Goal: Transaction & Acquisition: Register for event/course

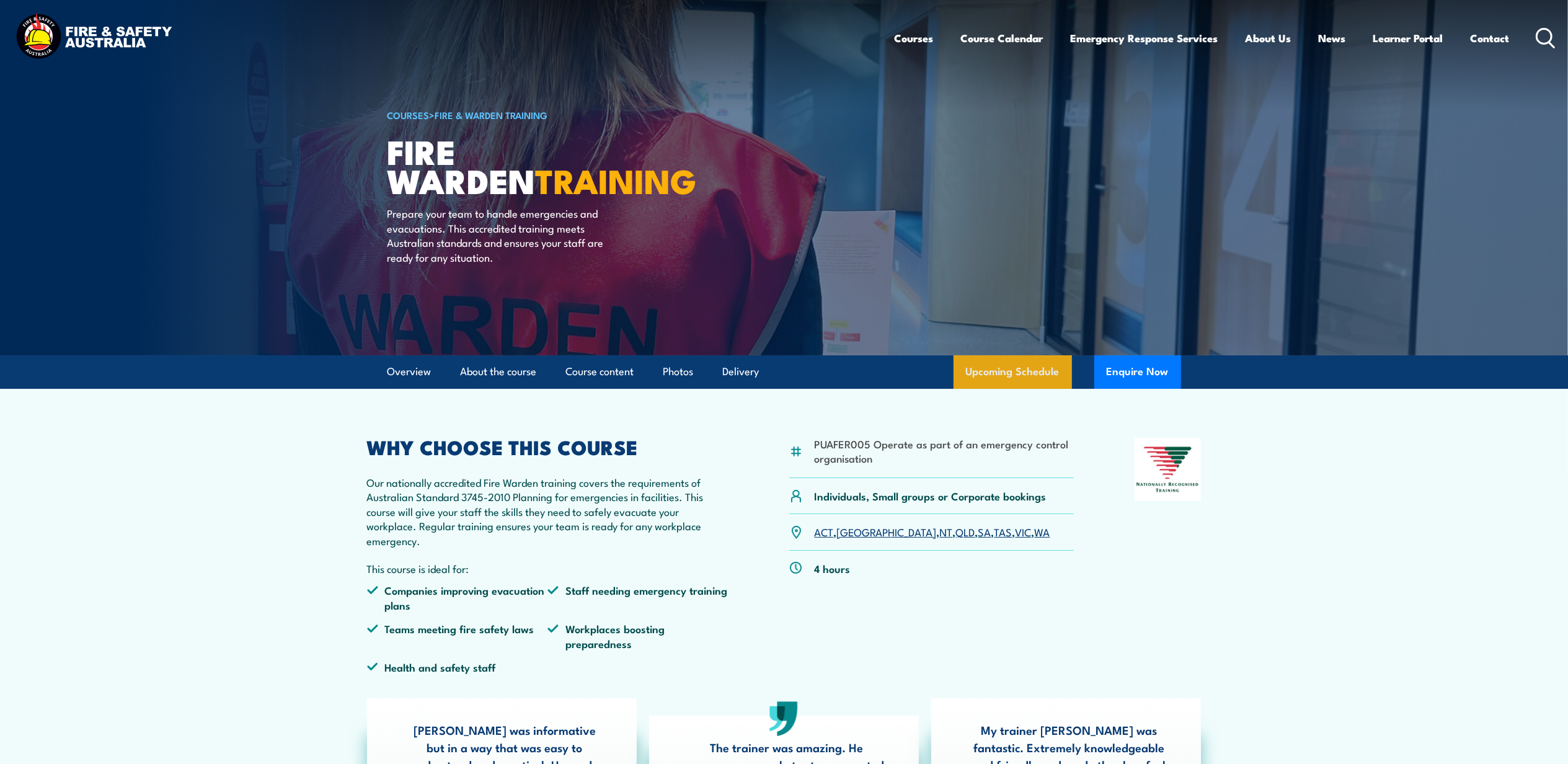
click at [1038, 364] on link "Upcoming Schedule" at bounding box center [1012, 372] width 118 height 34
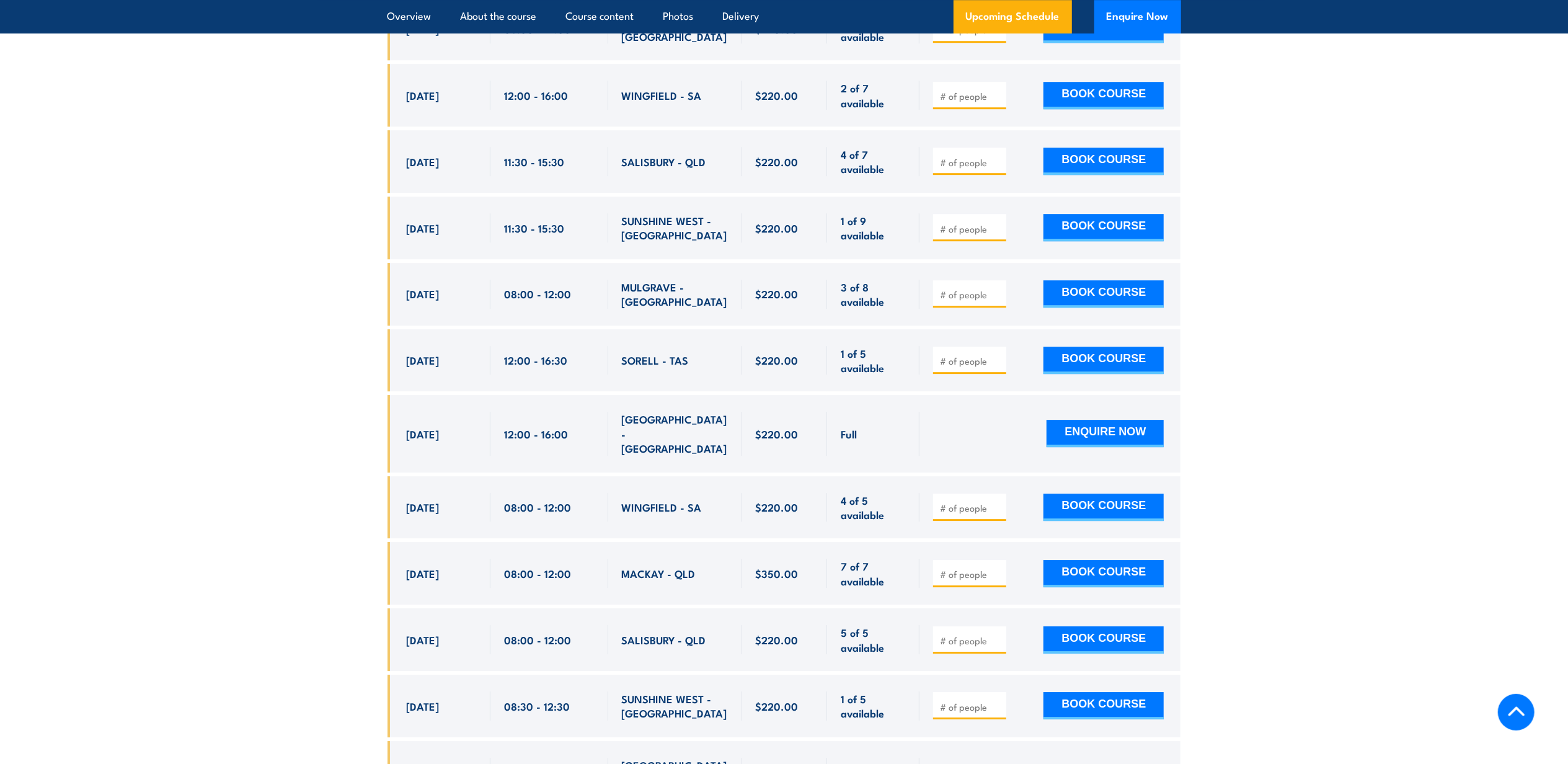
scroll to position [3794, 0]
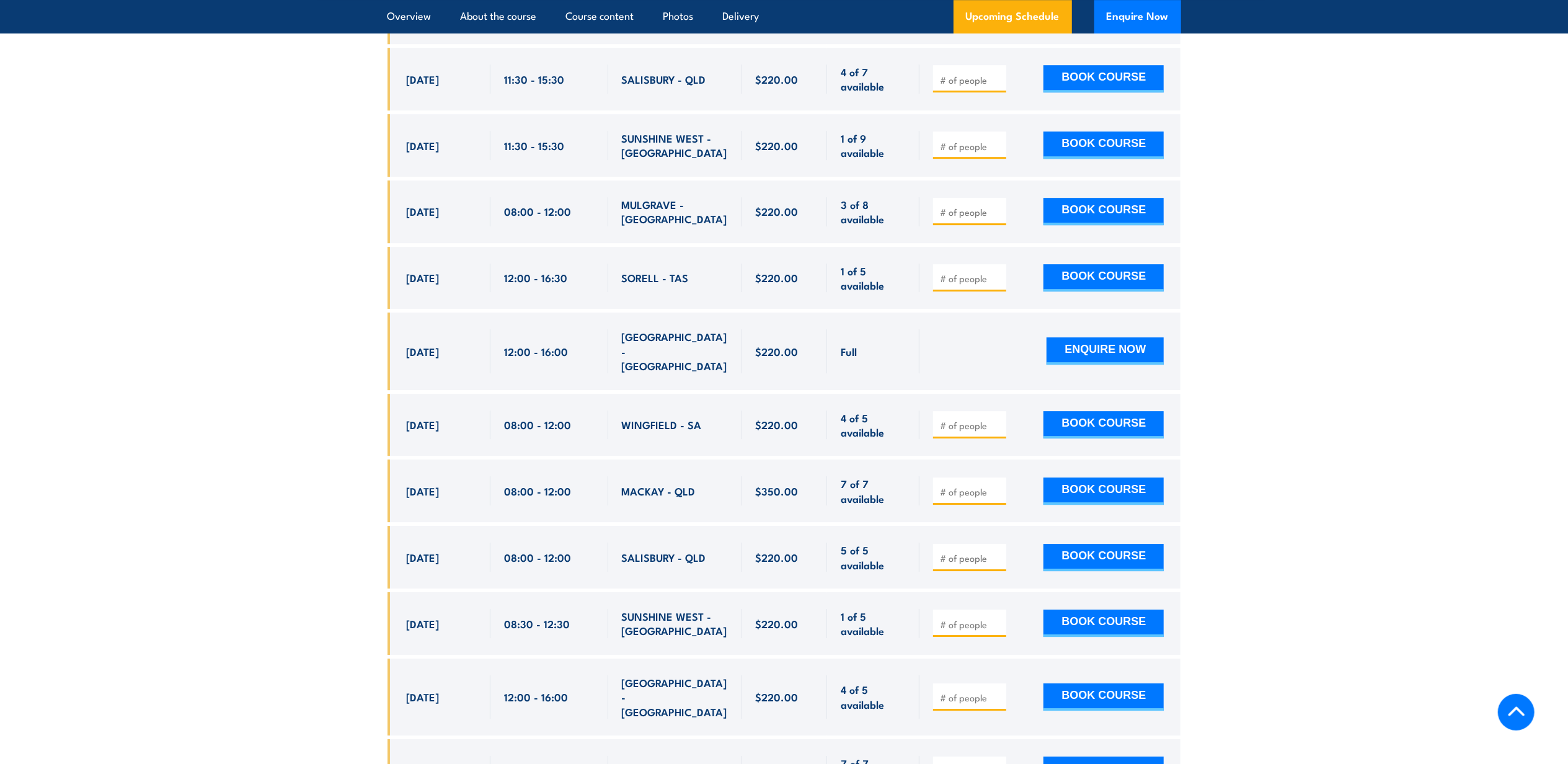
click at [972, 691] on input "number" at bounding box center [971, 697] width 62 height 12
type input "1"
click at [1102, 683] on button "BOOK COURSE" at bounding box center [1103, 697] width 120 height 28
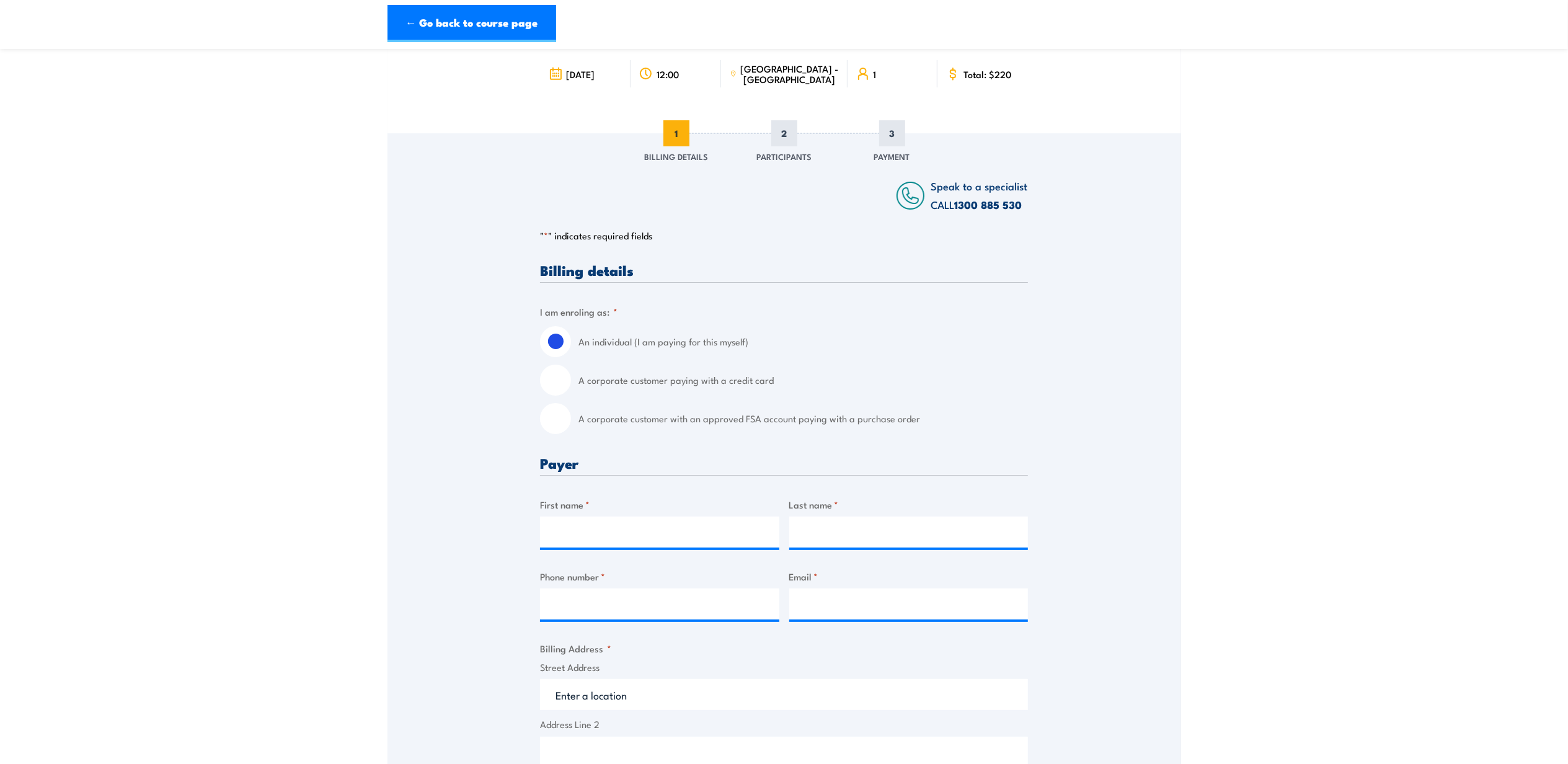
scroll to position [83, 0]
click at [625, 423] on label "A corporate customer with an approved FSA account paying with a purchase order" at bounding box center [803, 418] width 449 height 31
click at [571, 423] on input "A corporate customer with an approved FSA account paying with a purchase order" at bounding box center [556, 418] width 31 height 31
radio input "true"
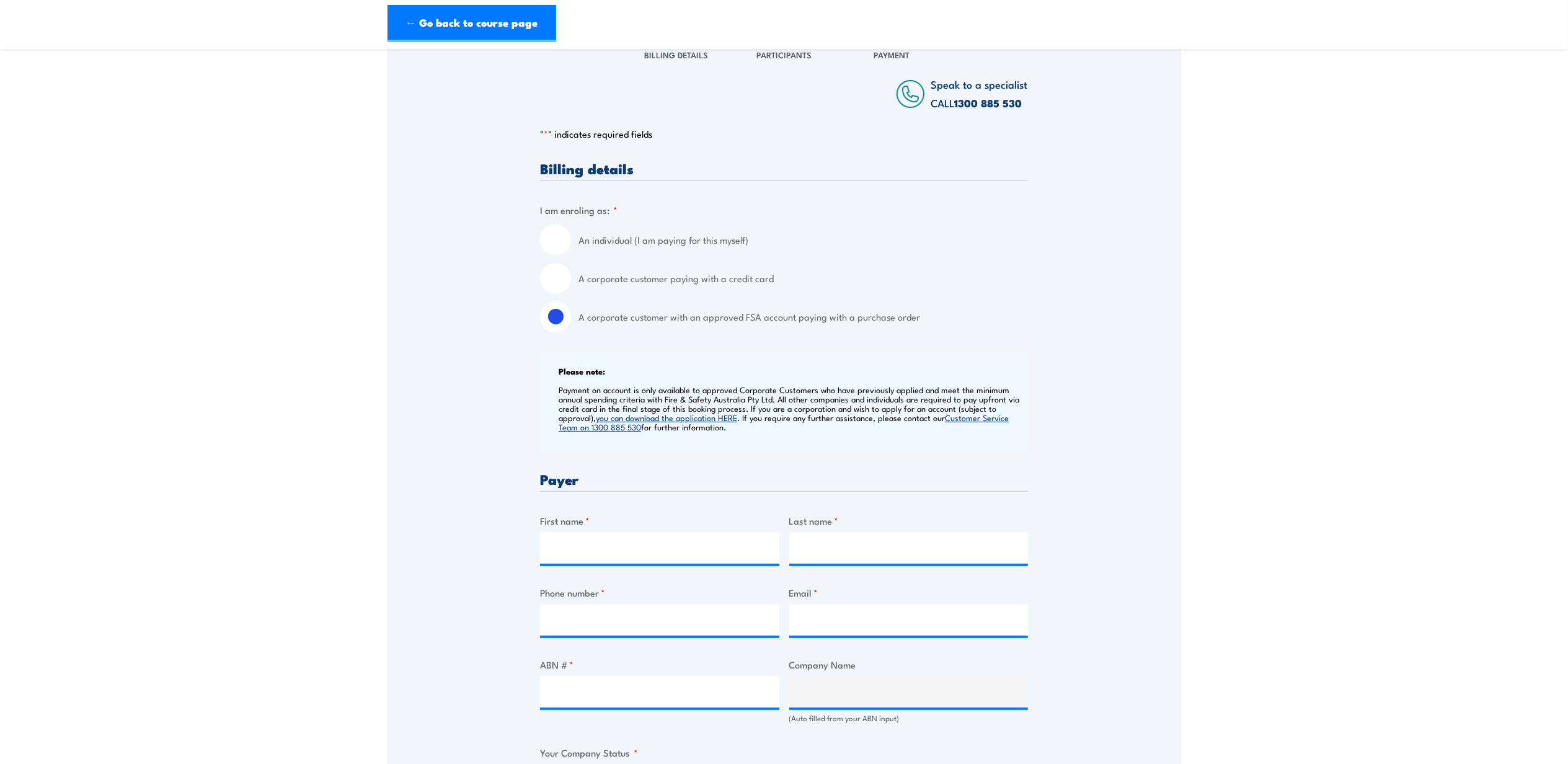
scroll to position [331, 0]
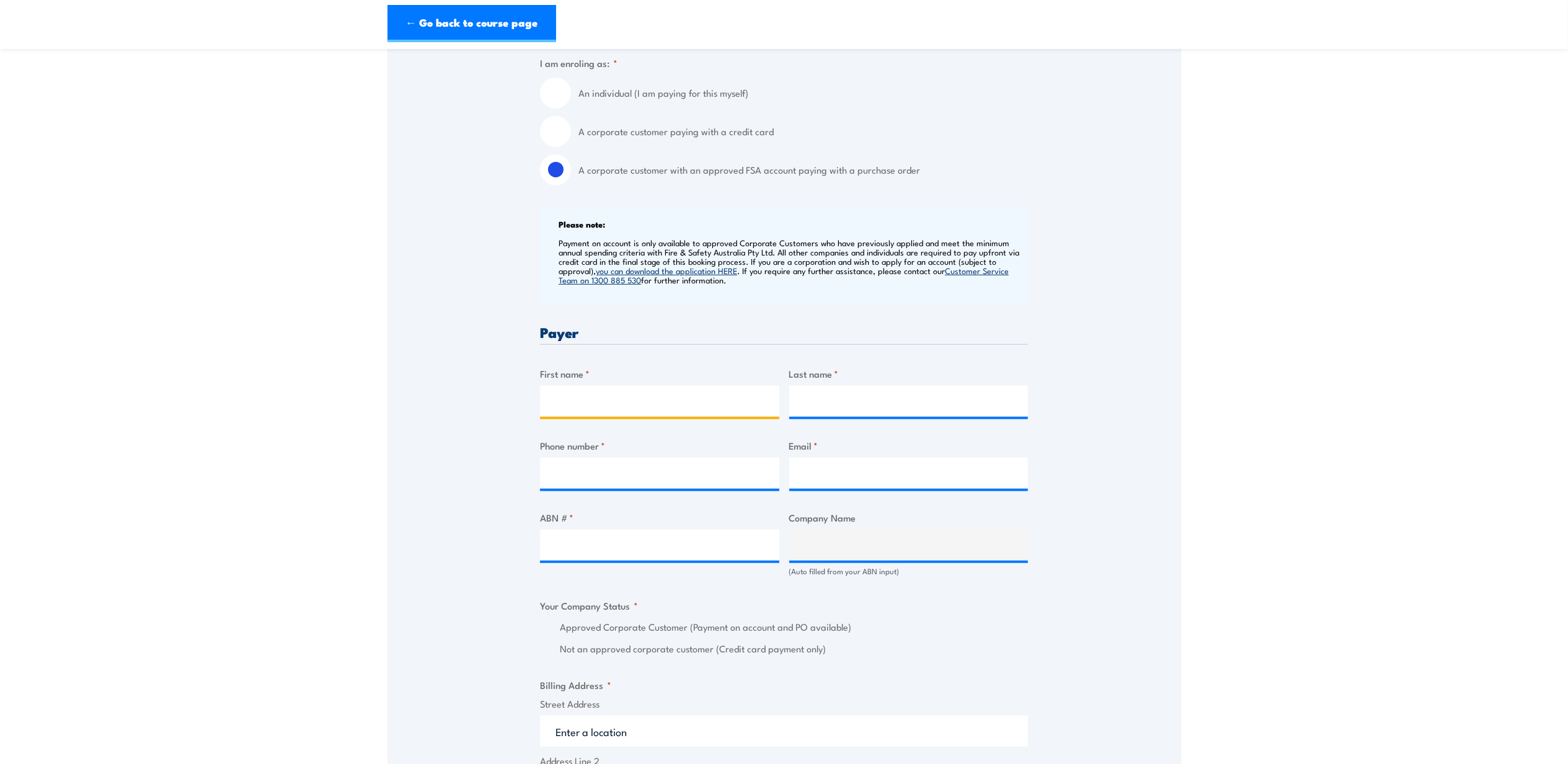
click at [593, 394] on input "First name *" at bounding box center [660, 401] width 239 height 31
type input "Caitlin"
type input "Hale"
type input "0400161019"
type input "Caitlin.hale@acciona.com"
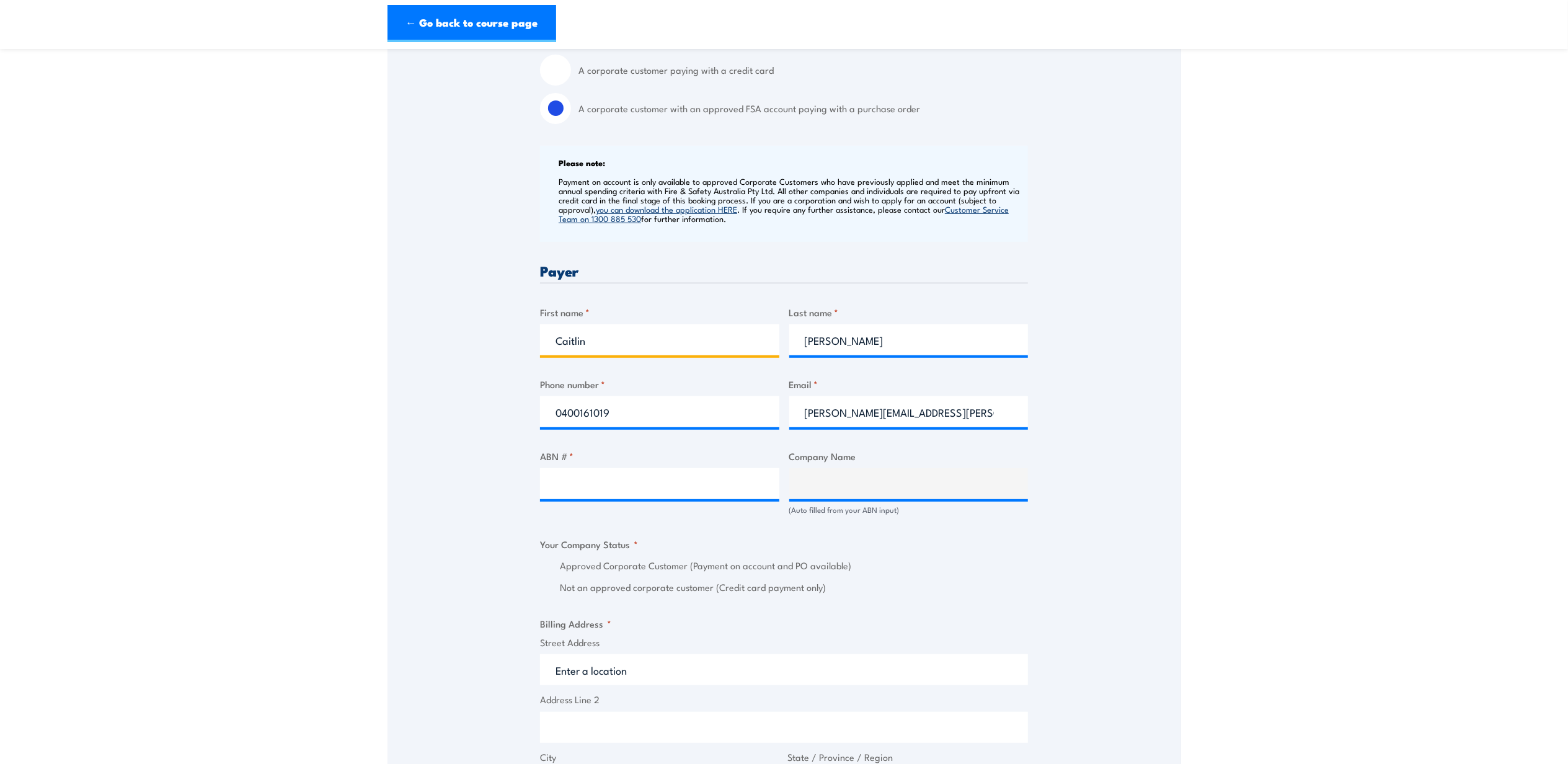
scroll to position [496, 0]
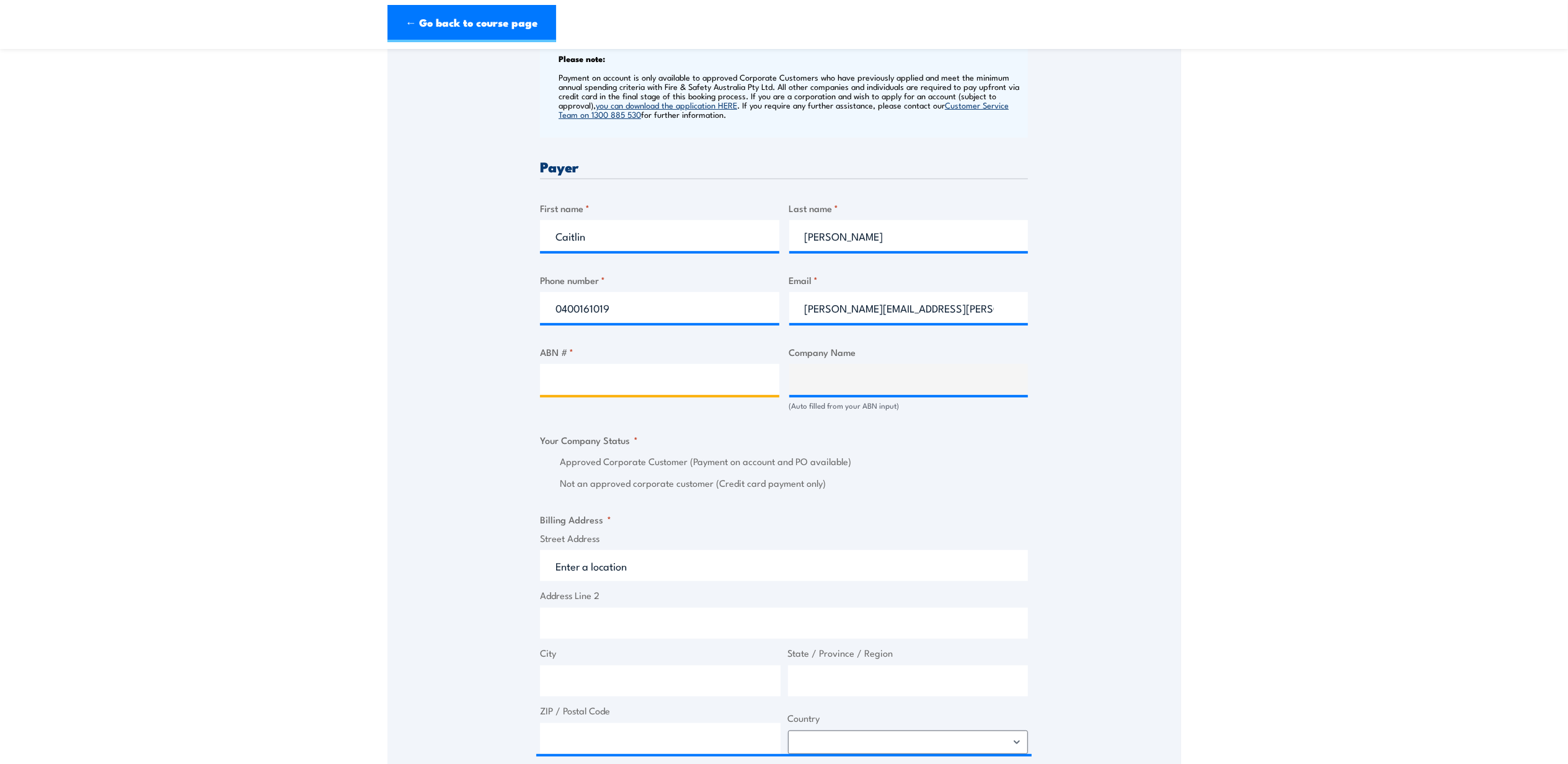
click at [648, 382] on input "ABN # *" at bounding box center [660, 380] width 239 height 31
paste input "66 618 030 872"
type input "66 618 030 872"
type input "ACCIONA CONSTRUCTION AUSTRALIA PTY LTD"
radio input "true"
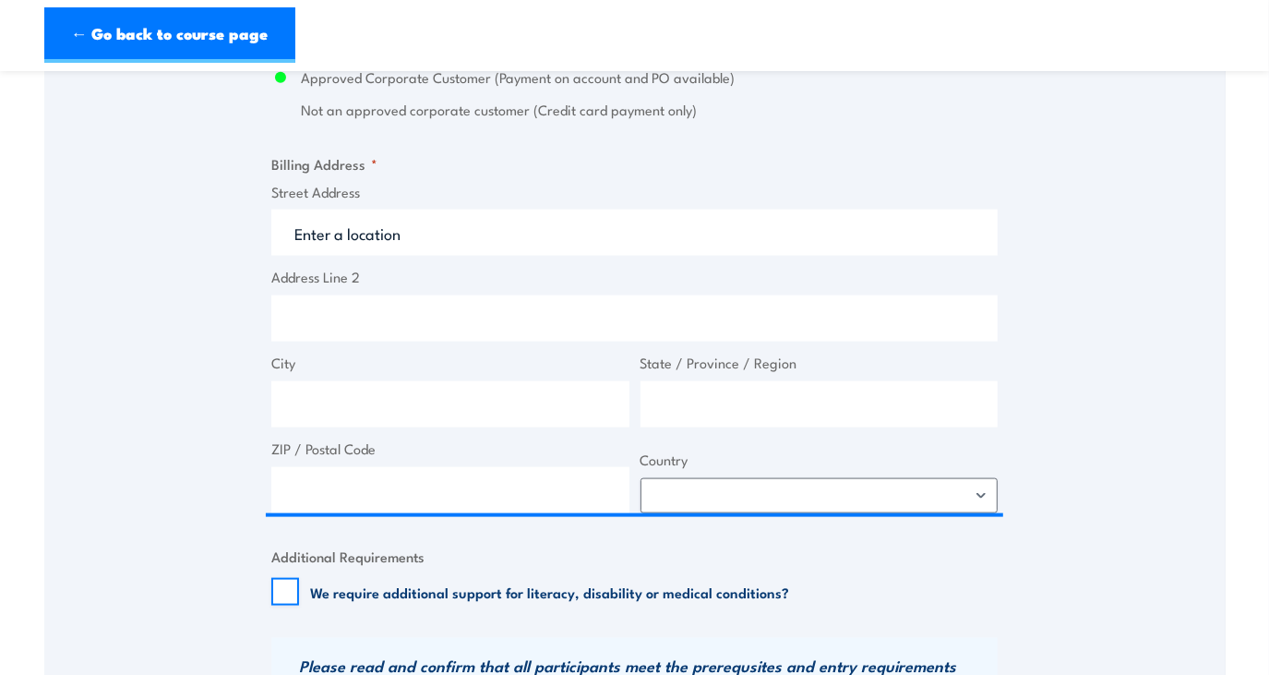
scroll to position [1358, 0]
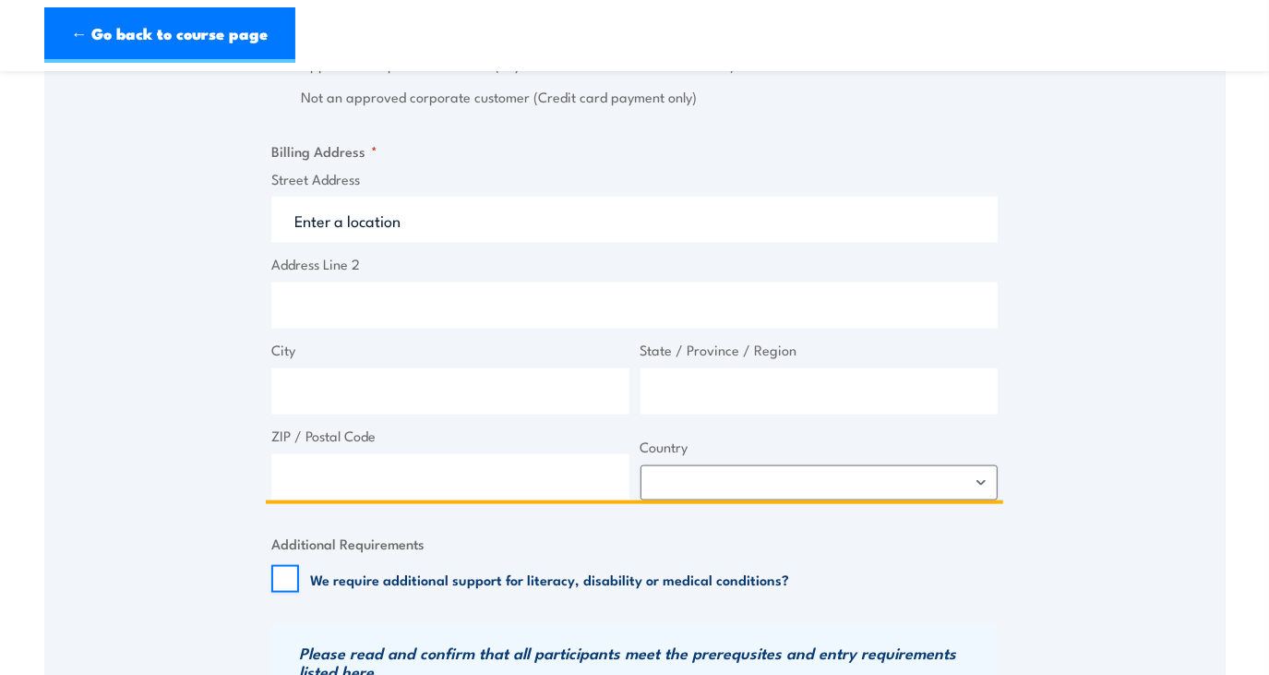
click at [435, 218] on input "Street Address" at bounding box center [634, 220] width 726 height 46
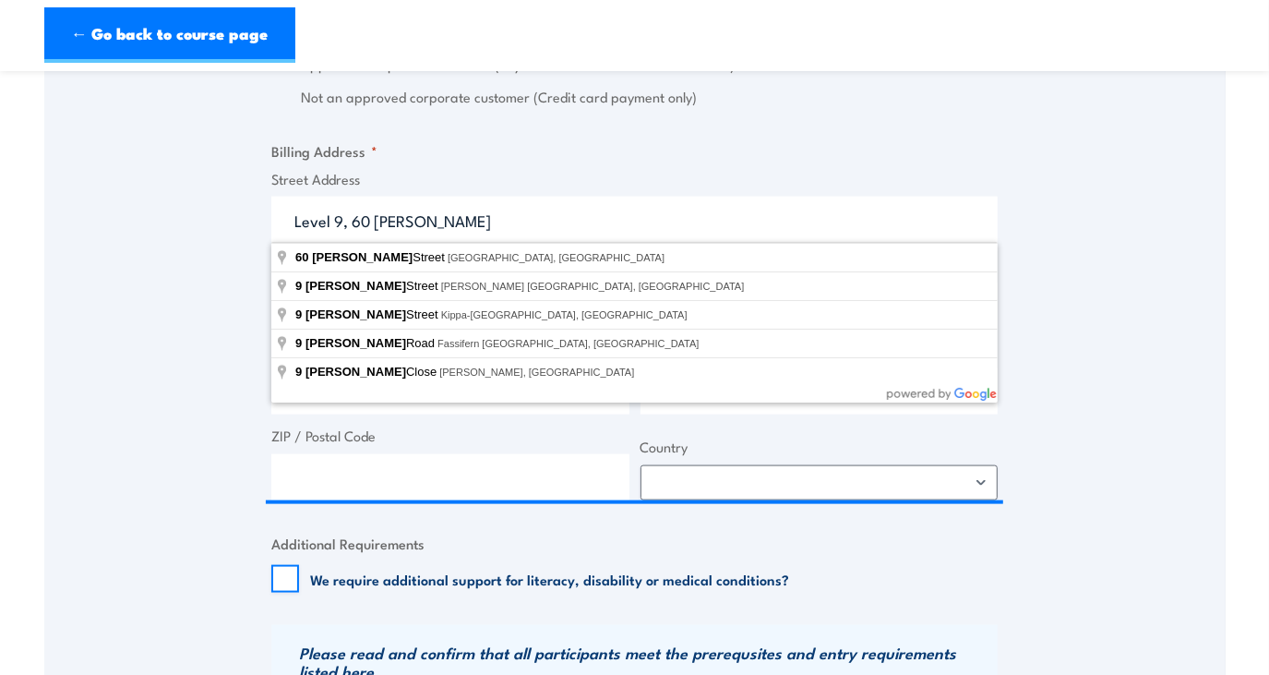
type input "60 Miller Street, North Sydney NSW, Australia"
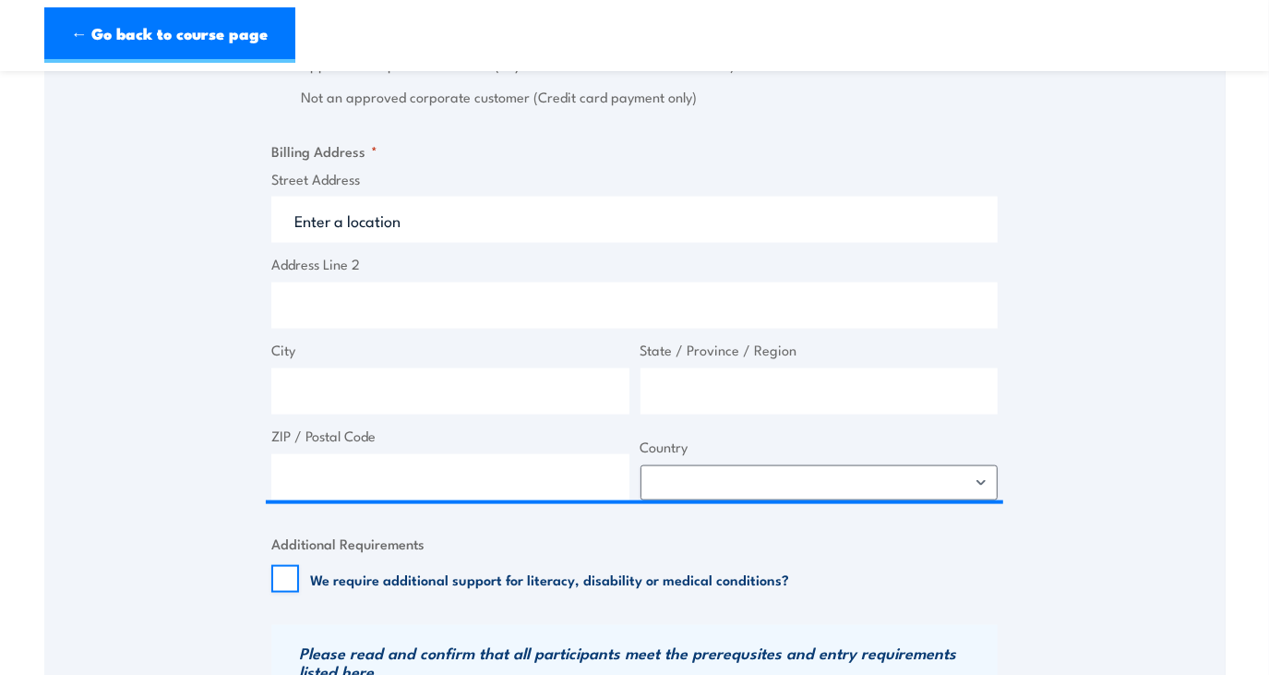
type input "60 Miller St"
type input "North Sydney"
type input "New South Wales"
type input "2060"
select select "Australia"
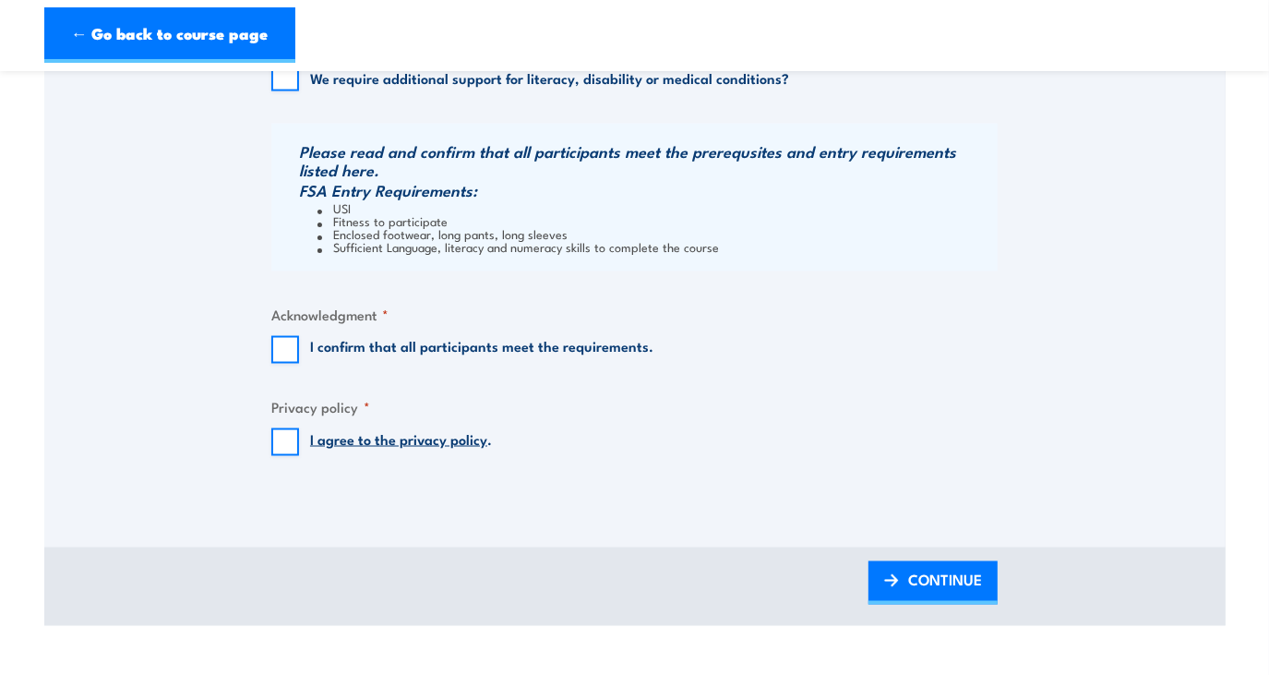
scroll to position [1862, 0]
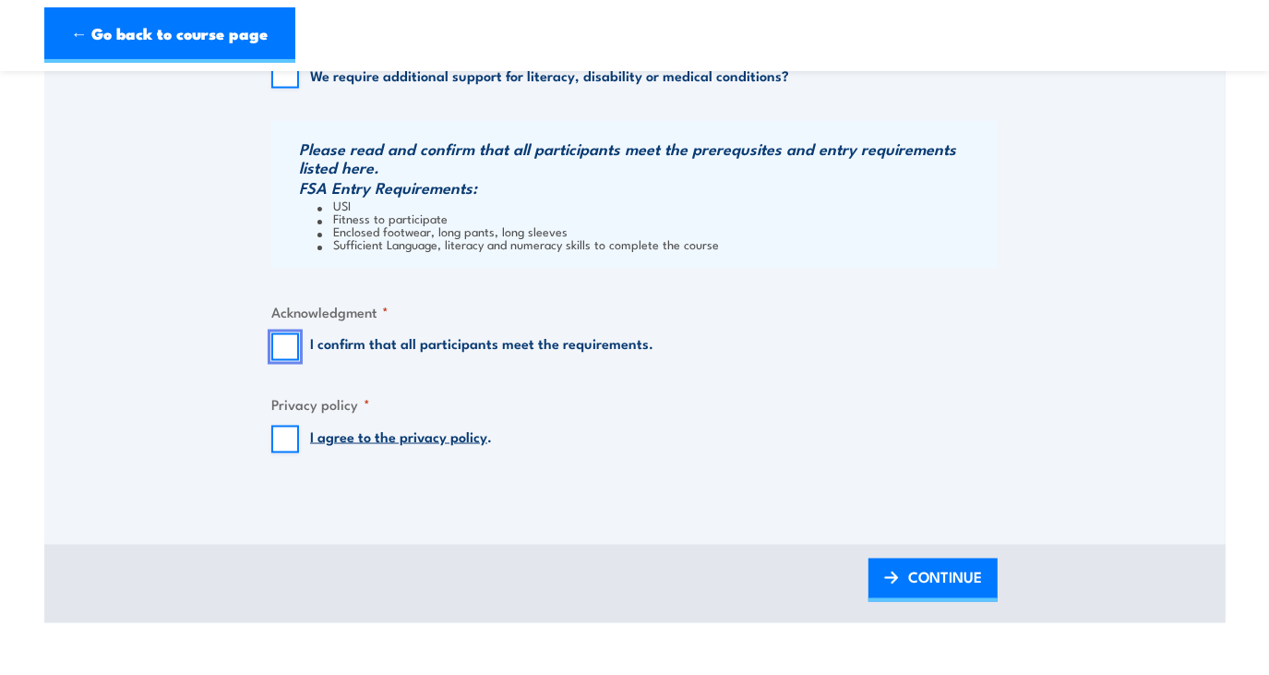
click at [285, 346] on input "I confirm that all participants meet the requirements." at bounding box center [285, 347] width 28 height 28
checkbox input "true"
click at [290, 451] on input "I agree to the privacy policy ." at bounding box center [285, 439] width 28 height 28
checkbox input "true"
click at [954, 580] on span "CONTINUE" at bounding box center [945, 577] width 74 height 49
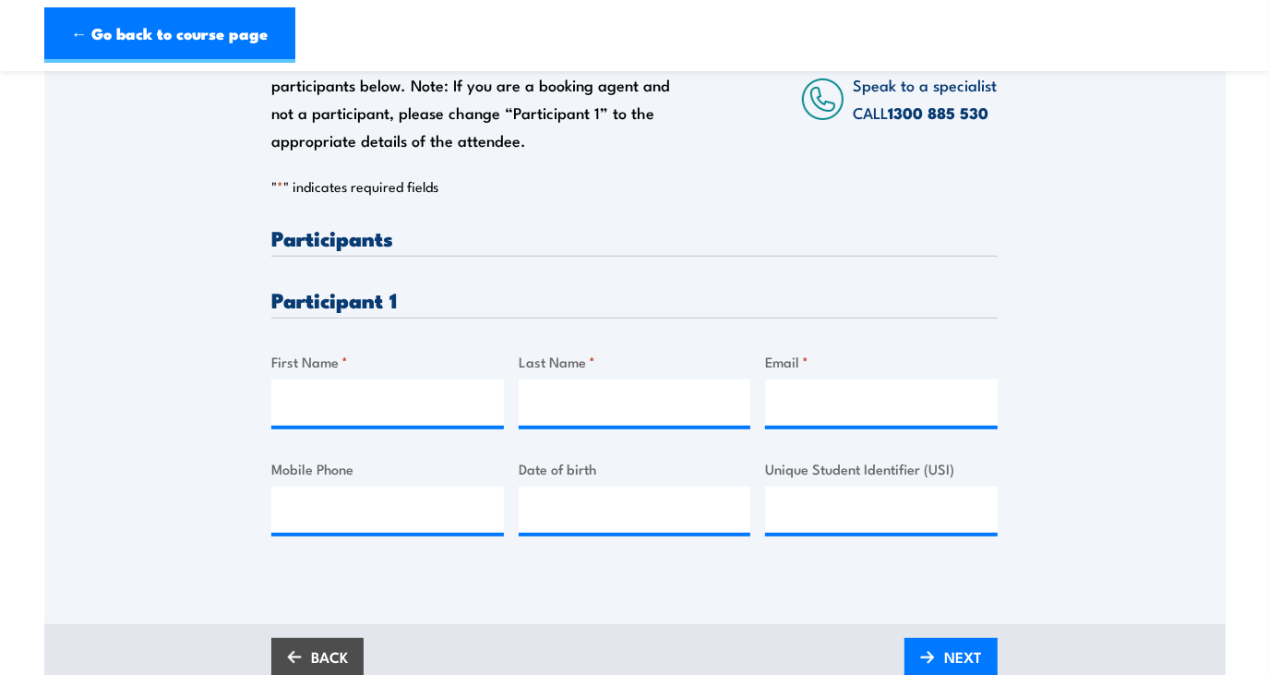
scroll to position [419, 0]
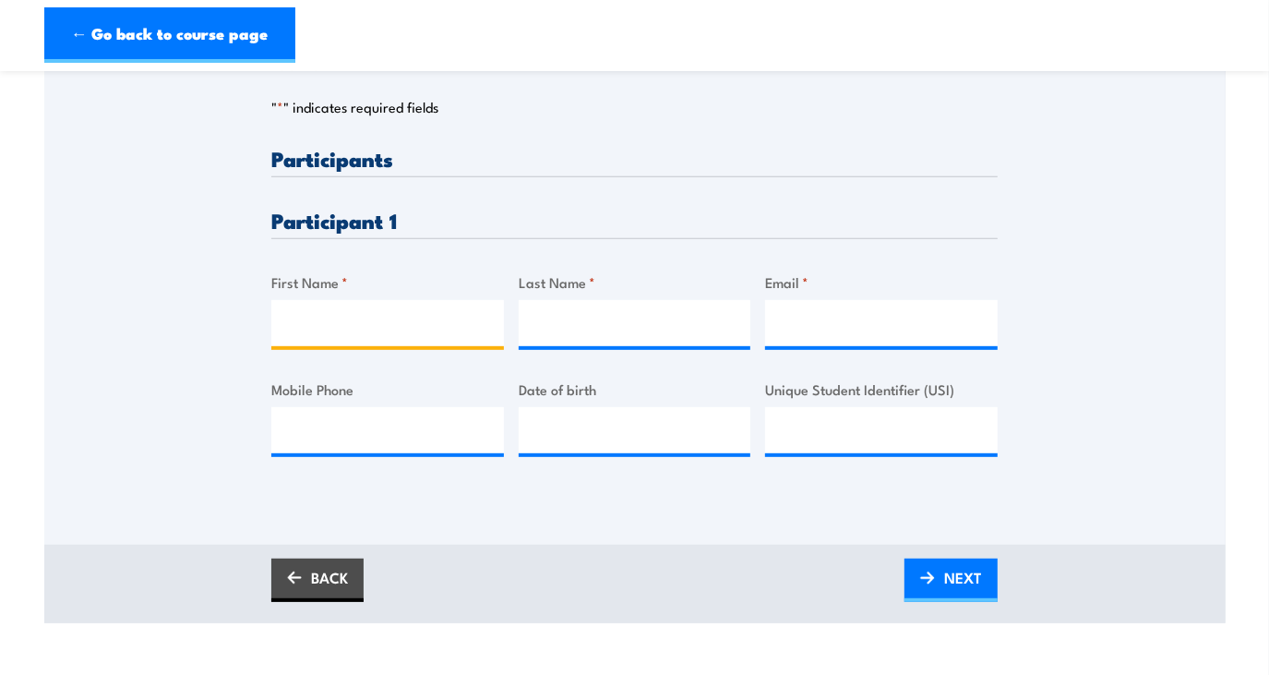
click at [353, 326] on input "First Name *" at bounding box center [387, 323] width 233 height 46
type input "Claire"
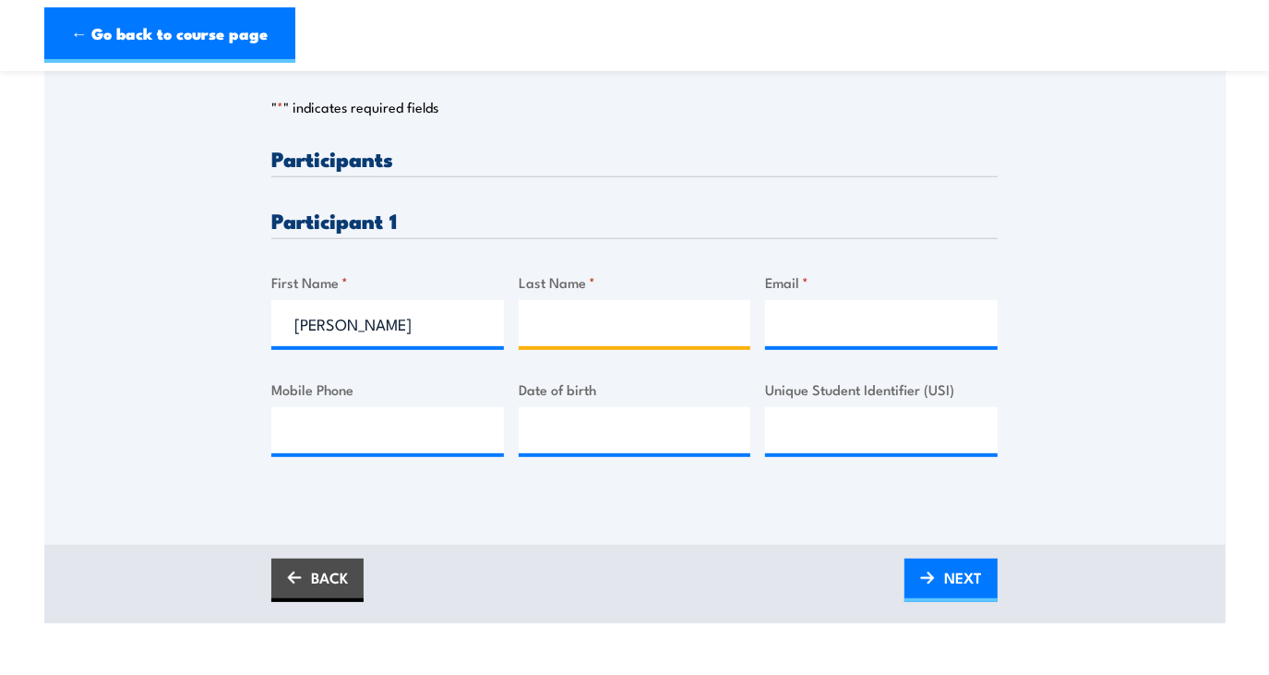
click at [589, 326] on input "Last Name *" at bounding box center [635, 323] width 233 height 46
type input "Hanbidge"
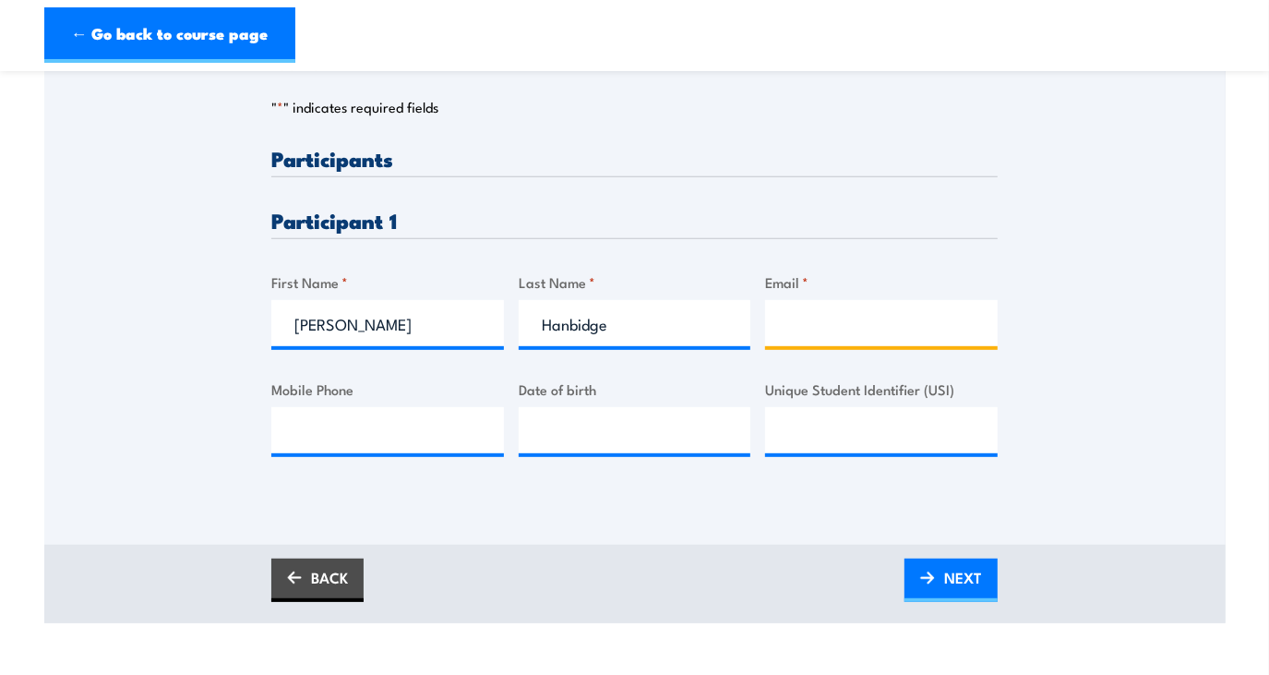
click at [780, 319] on input "Email *" at bounding box center [881, 323] width 233 height 46
paste input "claire.hanbidge@acciona.com"
type input "claire.hanbidge@acciona.com"
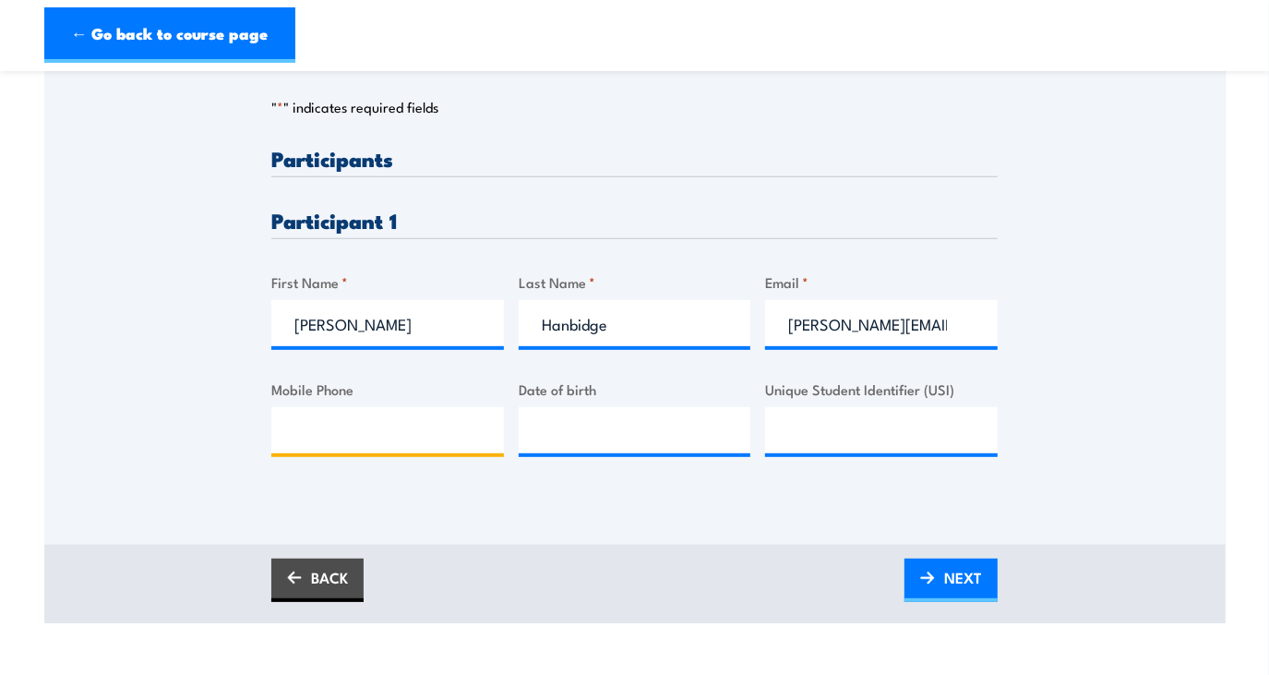
click at [373, 436] on input "Mobile Phone" at bounding box center [387, 430] width 233 height 46
paste input "61421133568"
type input "61421133568"
click at [653, 448] on input "__/__/____" at bounding box center [635, 430] width 233 height 46
paste input "30/91/985"
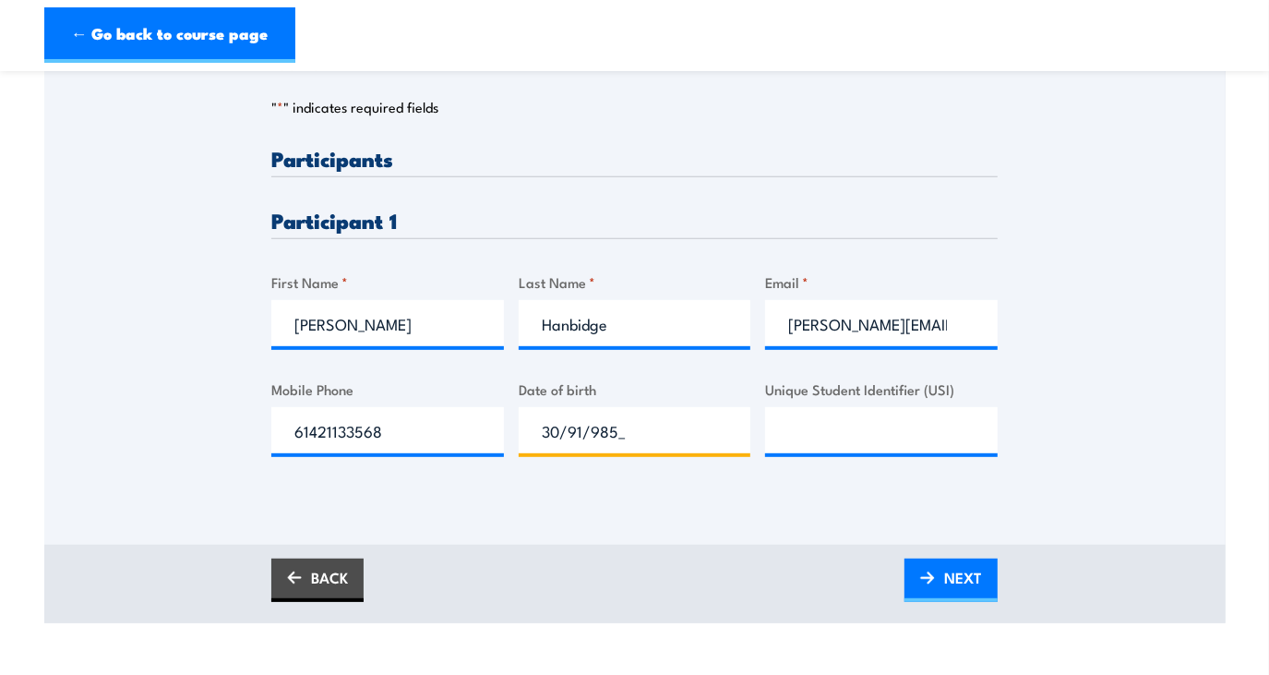
type input "30/91/985_"
click at [824, 429] on input "Unique Student Identifier (USI)" at bounding box center [881, 430] width 233 height 46
paste input "8XFQ2AWJJP"
type input "8XFQ2AWJJP"
click at [645, 429] on input "__/__/____" at bounding box center [635, 430] width 233 height 46
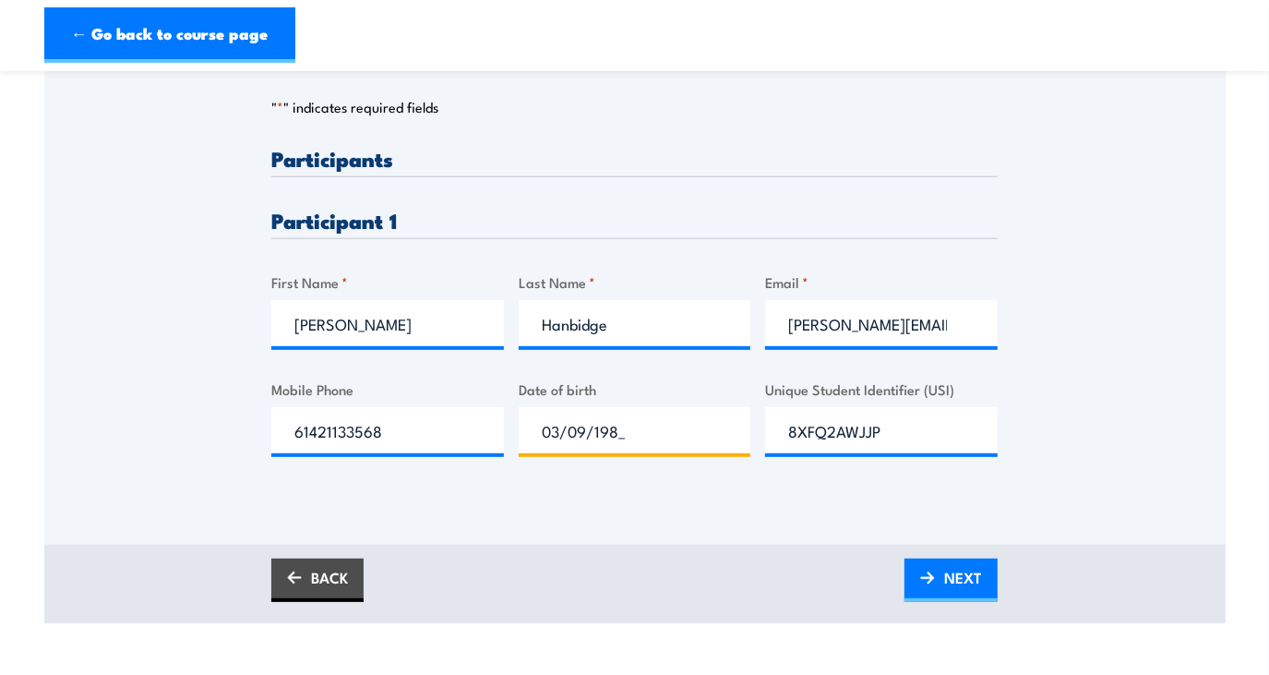
type input "03/09/1985"
click at [952, 583] on span "NEXT" at bounding box center [963, 577] width 38 height 49
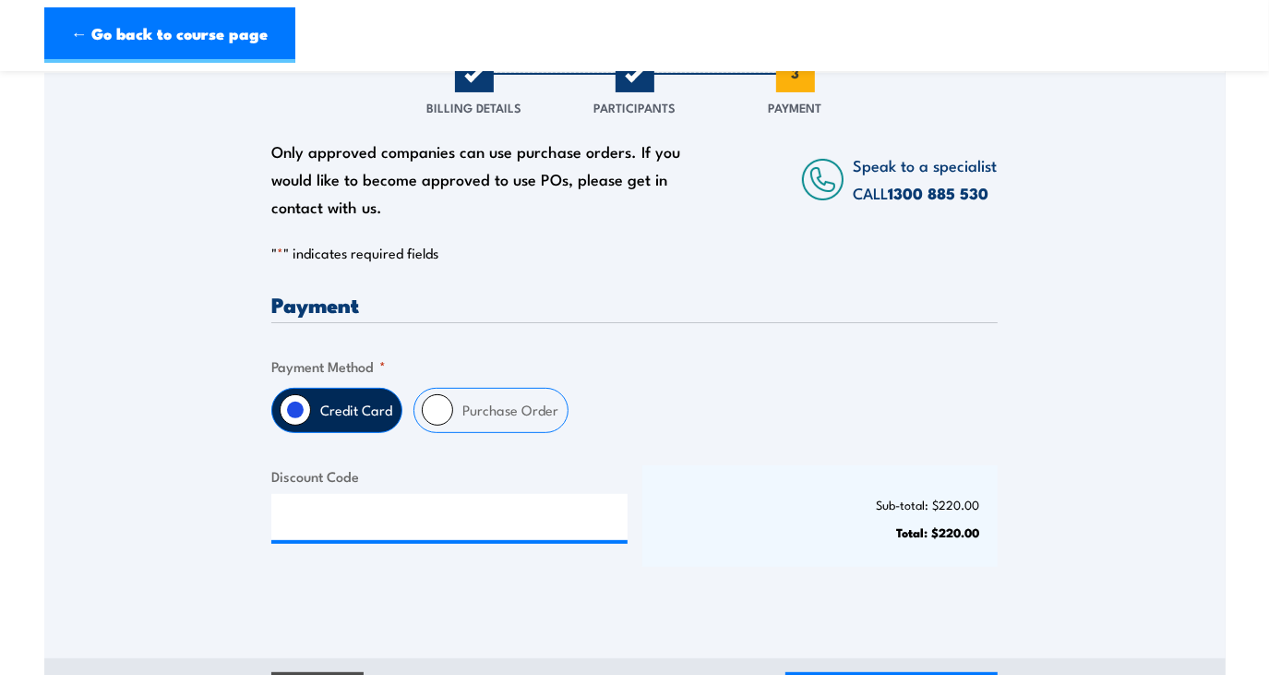
scroll to position [251, 0]
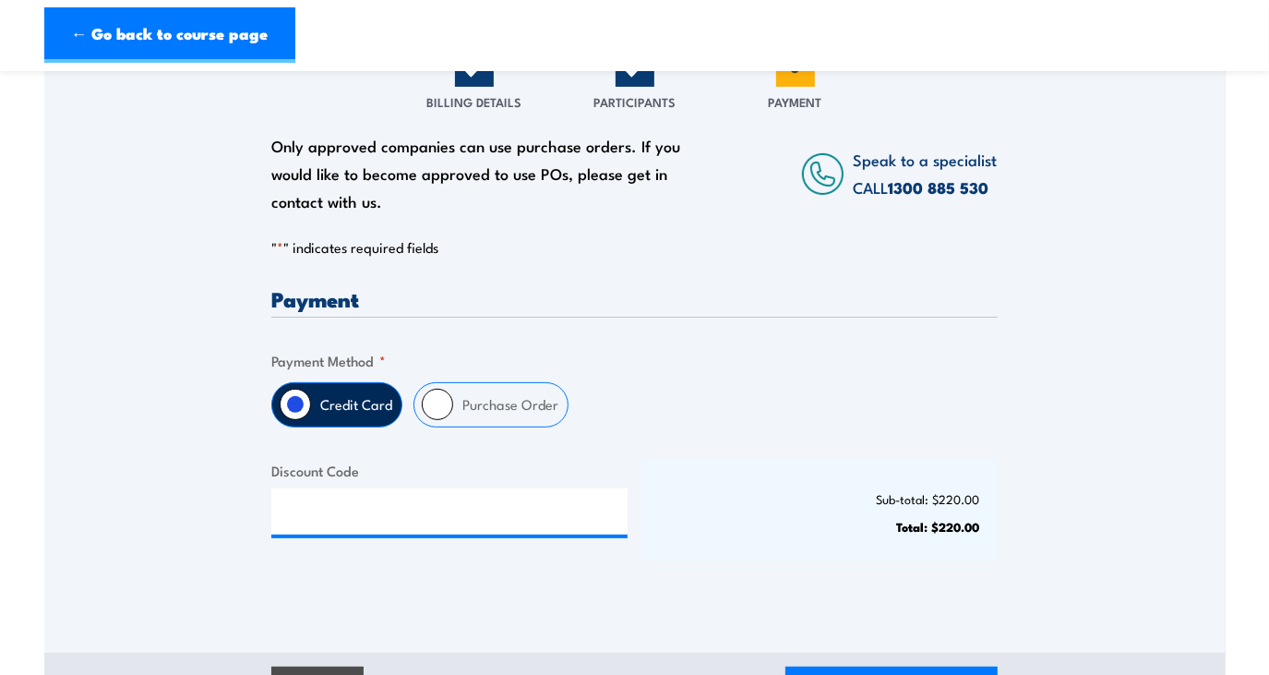
click at [458, 402] on label "Purchase Order" at bounding box center [510, 404] width 114 height 43
click at [453, 402] on input "Purchase Order" at bounding box center [437, 404] width 31 height 31
radio input "true"
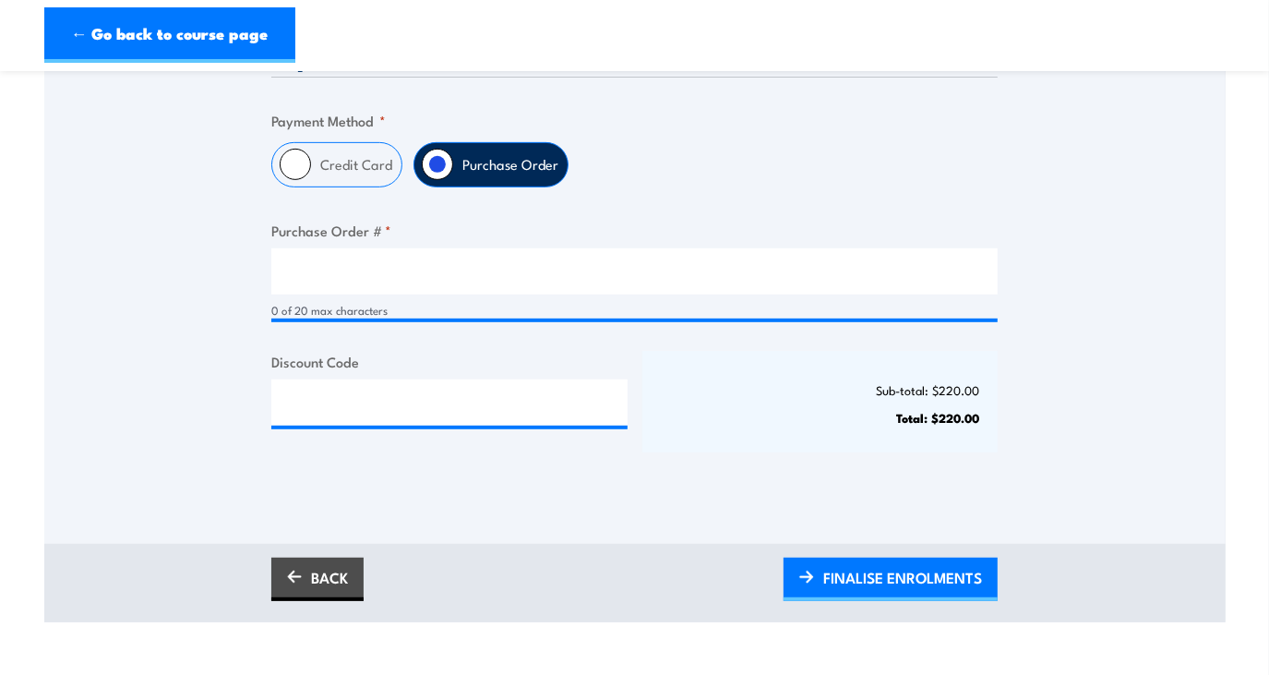
scroll to position [503, 0]
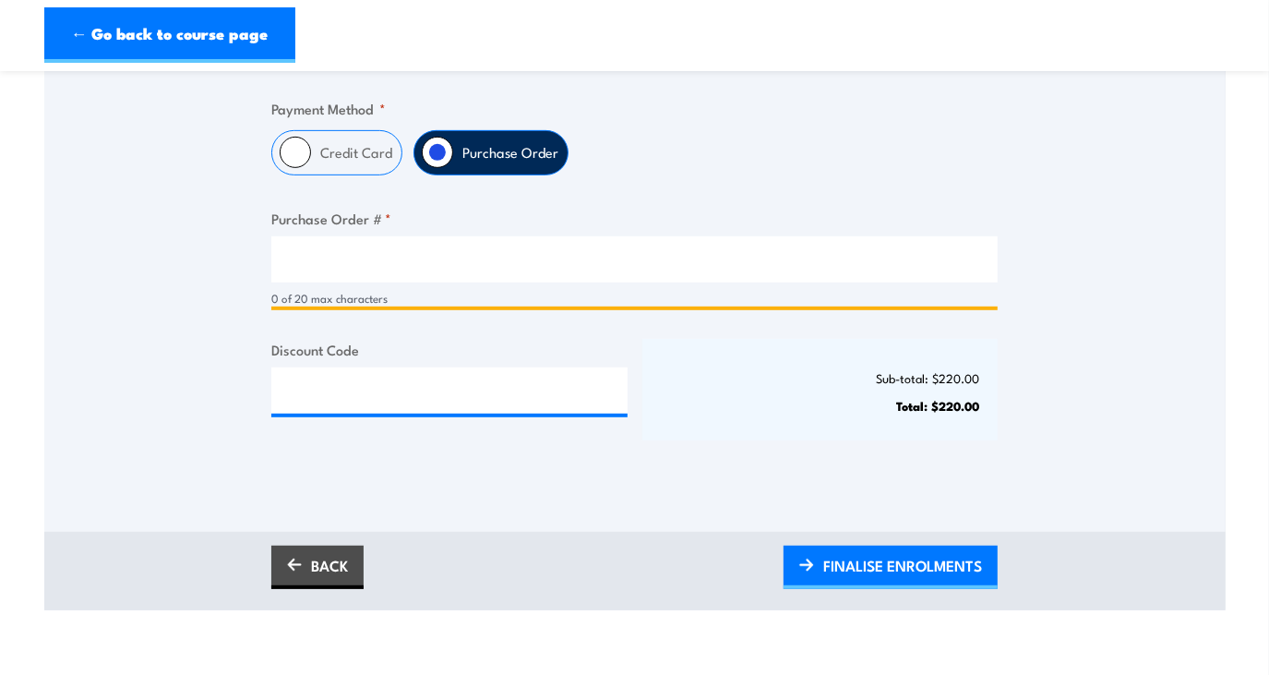
click at [350, 257] on input "Purchase Order # *" at bounding box center [634, 259] width 726 height 46
paste input "11663"
type input "11663"
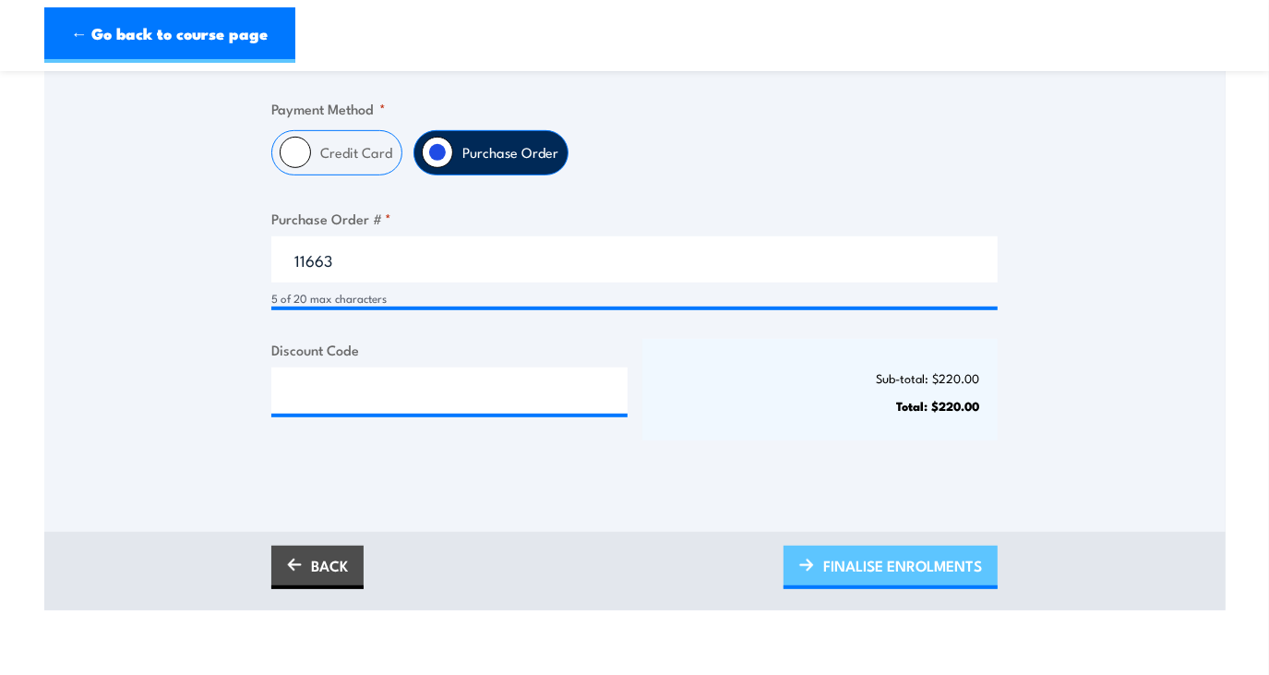
click at [901, 558] on span "FINALISE ENROLMENTS" at bounding box center [902, 565] width 159 height 49
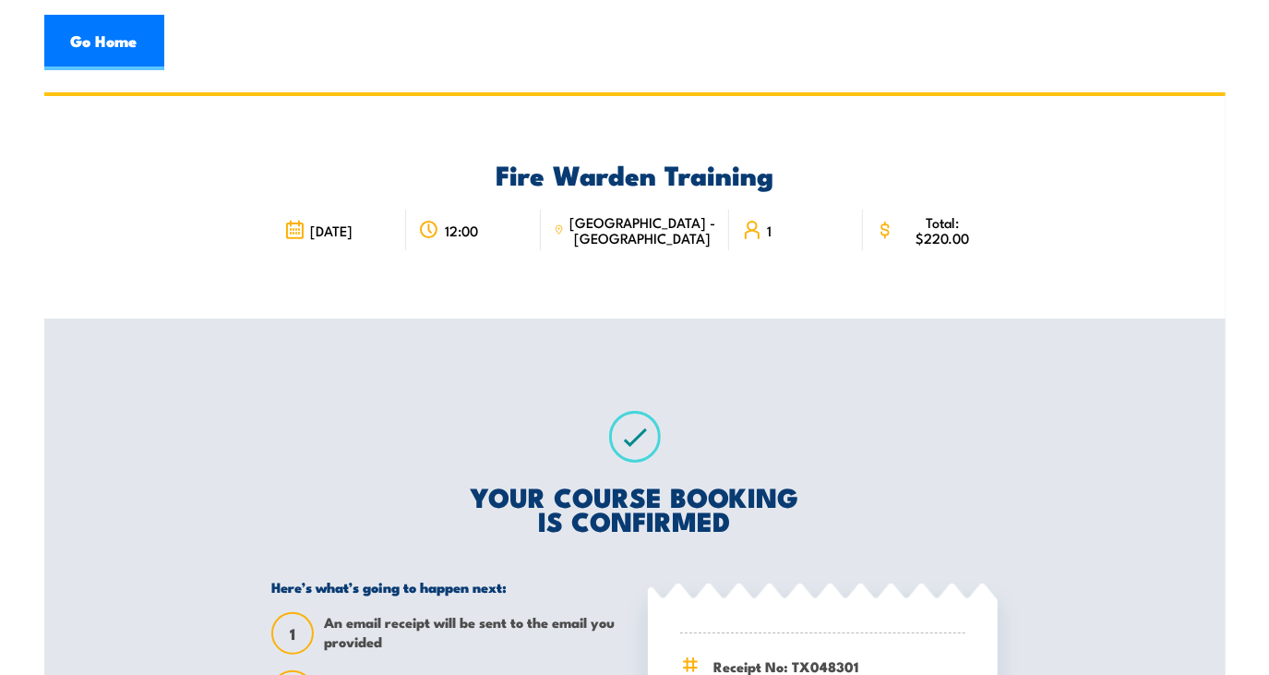
click at [839, 359] on div "YOUR COURSE BOOKING IS CONFIRMED Here’s what’s going to happen next: 1 An email…" at bounding box center [634, 668] width 771 height 700
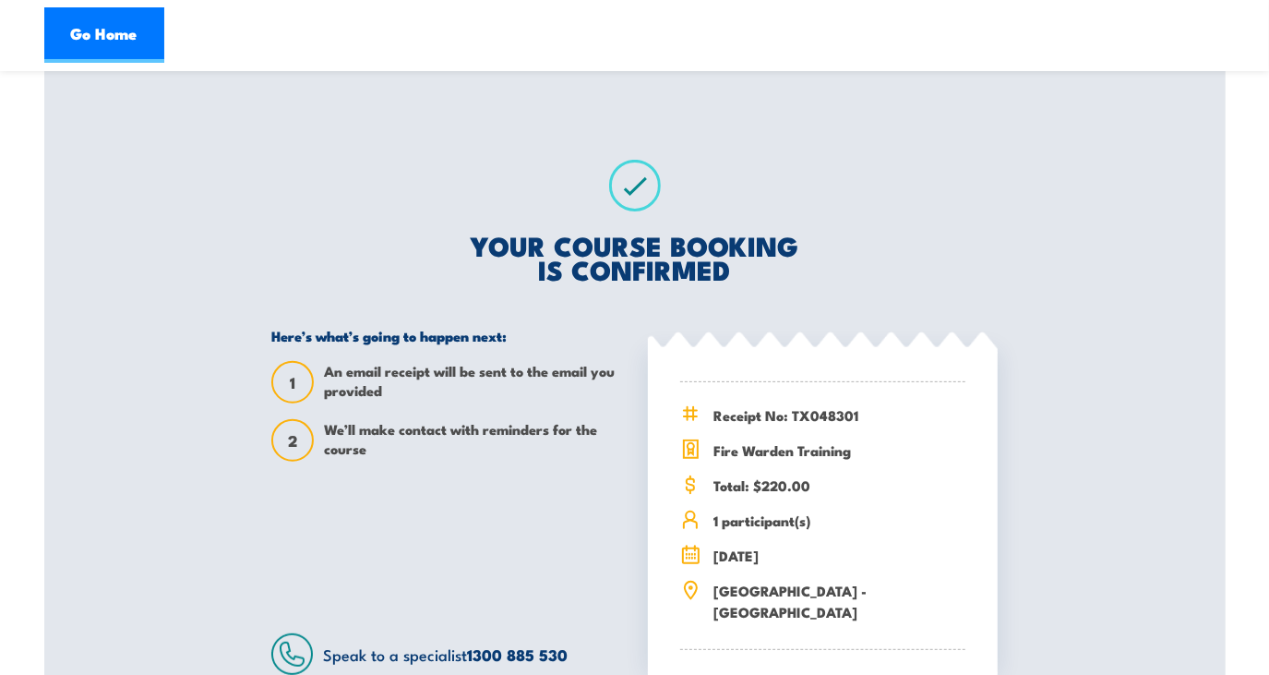
scroll to position [335, 0]
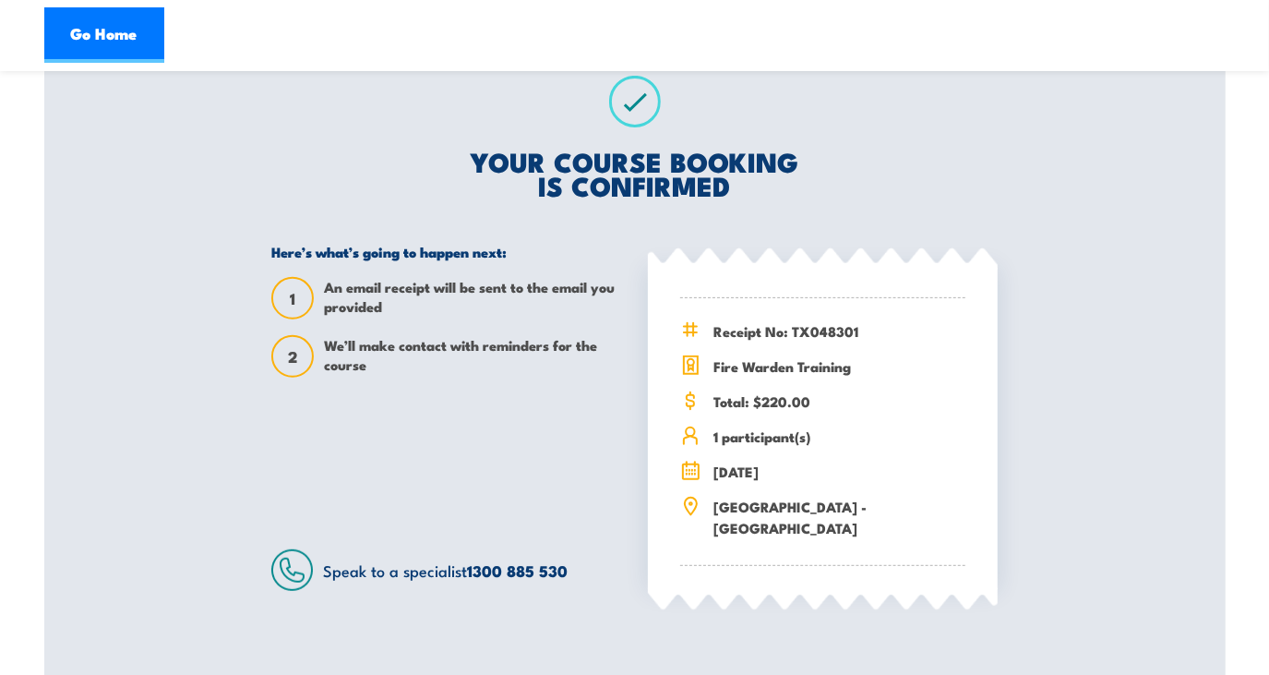
click at [863, 330] on span "Receipt No: TX048301" at bounding box center [839, 330] width 252 height 21
drag, startPoint x: 866, startPoint y: 329, endPoint x: 714, endPoint y: 338, distance: 151.6
click at [714, 338] on span "Receipt No: TX048301" at bounding box center [839, 330] width 252 height 21
copy span "Receipt No: TX048301"
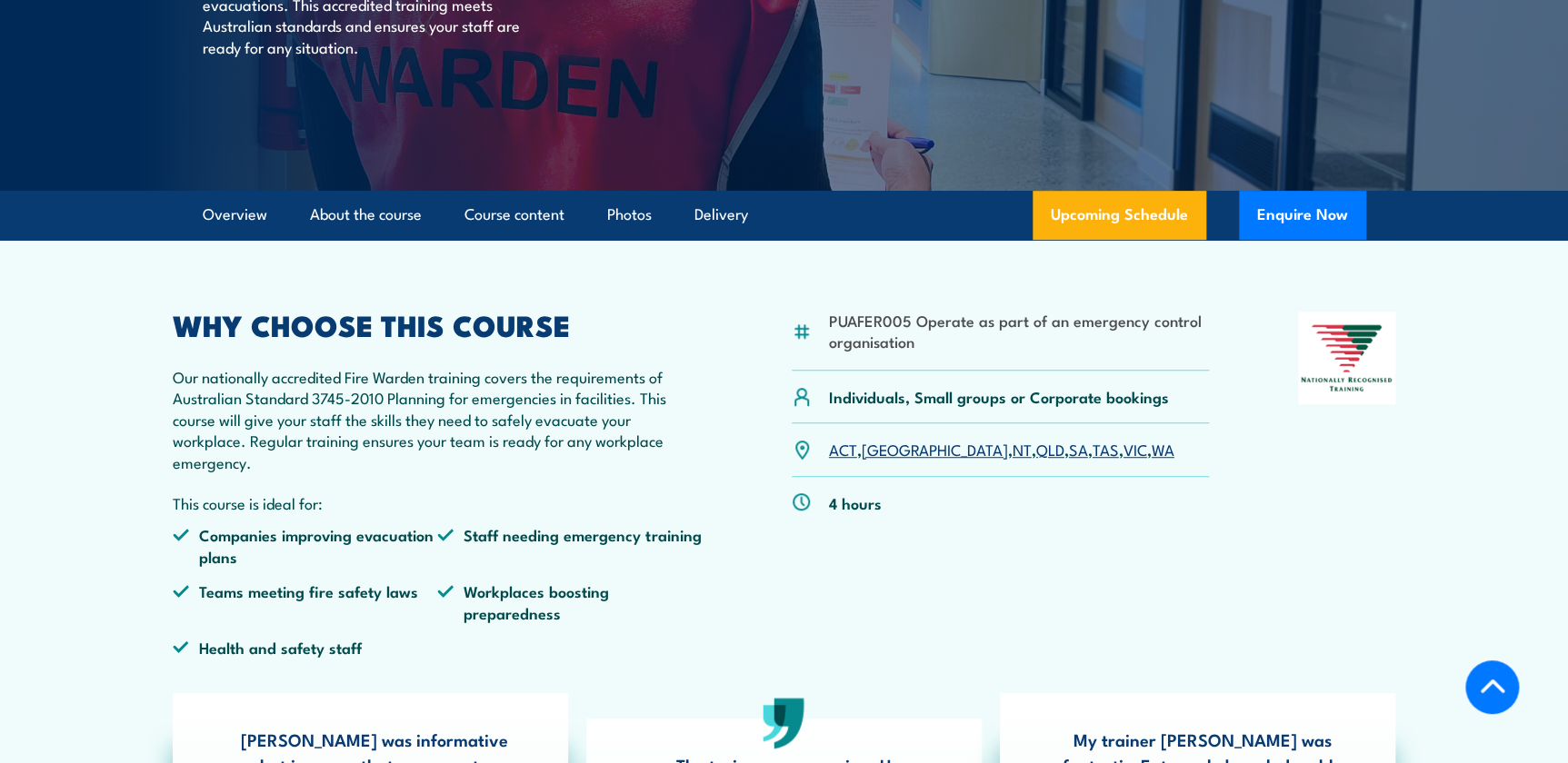
click at [881, 449] on link "NSW" at bounding box center [935, 449] width 147 height 22
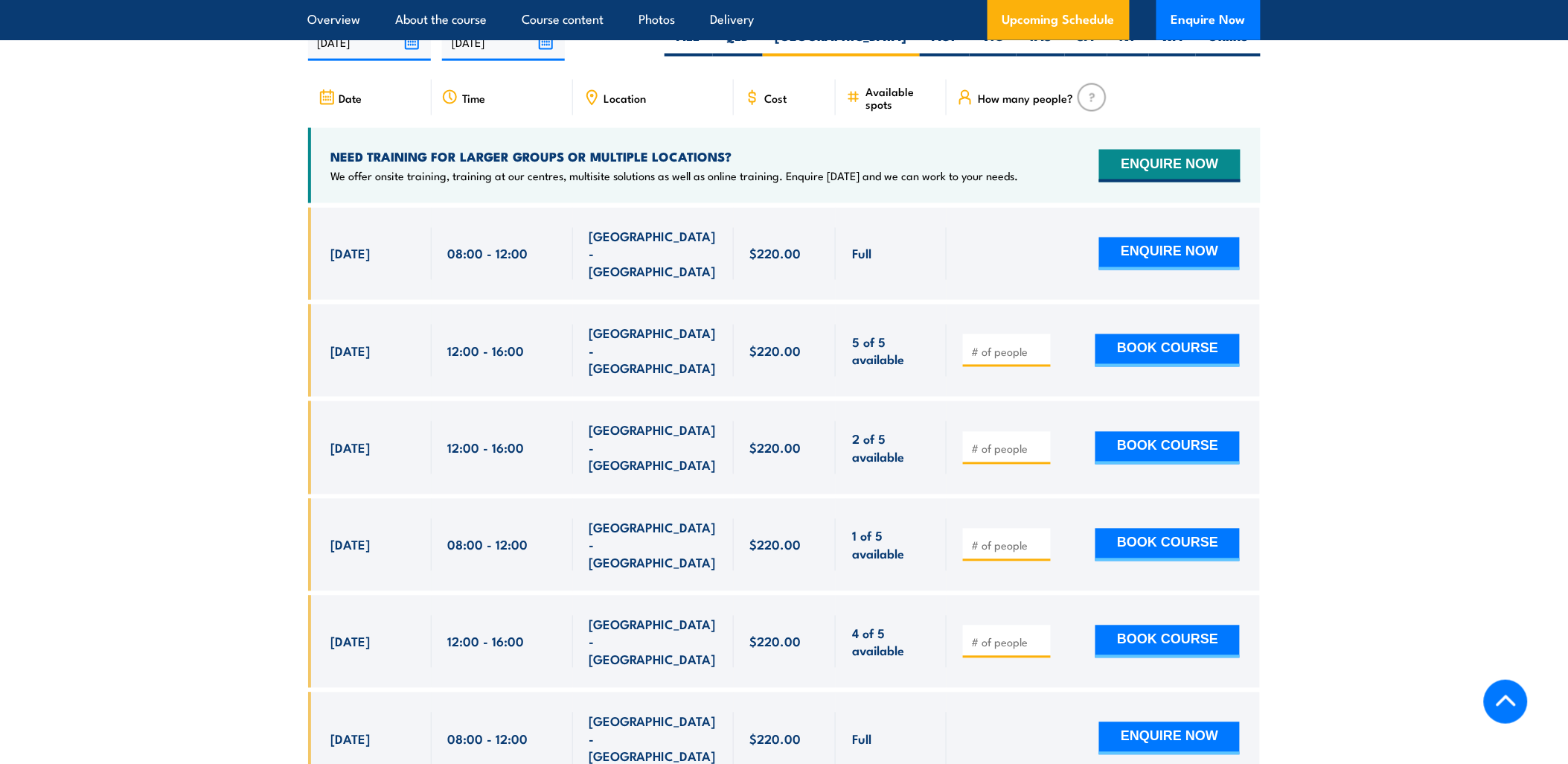
scroll to position [2850, 0]
